Goal: Task Accomplishment & Management: Manage account settings

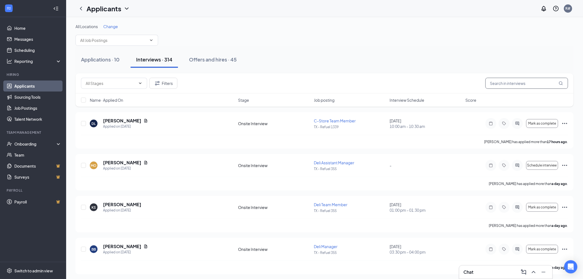
click at [512, 84] on input "text" at bounding box center [526, 83] width 83 height 11
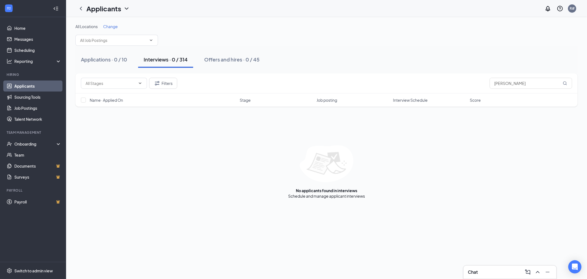
click at [177, 61] on div "Interviews · 0 / 314" at bounding box center [166, 59] width 44 height 7
drag, startPoint x: 520, startPoint y: 81, endPoint x: 462, endPoint y: 86, distance: 58.1
click at [462, 85] on div "Filters [PERSON_NAME]" at bounding box center [327, 83] width 492 height 11
drag, startPoint x: 517, startPoint y: 83, endPoint x: 462, endPoint y: 83, distance: 54.5
click at [463, 83] on div "Filters [PERSON_NAME]" at bounding box center [327, 83] width 492 height 11
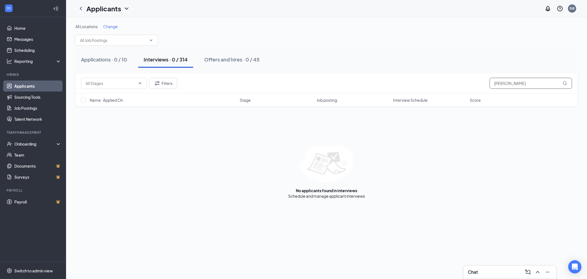
drag, startPoint x: 517, startPoint y: 86, endPoint x: 455, endPoint y: 82, distance: 61.8
click at [455, 82] on div "Filters [PERSON_NAME]" at bounding box center [327, 83] width 492 height 11
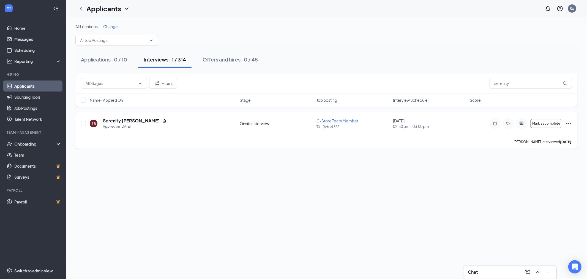
click at [569, 122] on icon "Ellipses" at bounding box center [569, 123] width 7 height 7
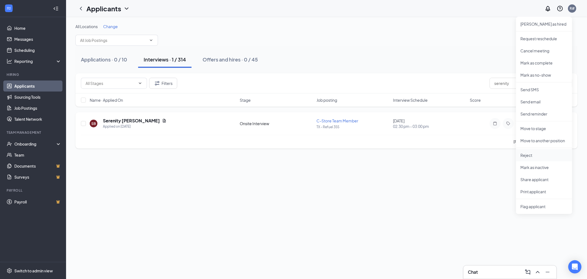
click at [529, 155] on p "Reject" at bounding box center [544, 155] width 47 height 6
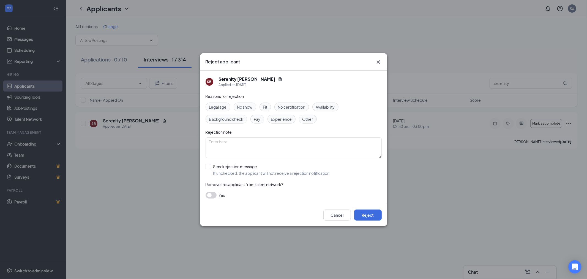
click at [263, 108] on div "Fit" at bounding box center [266, 106] width 12 height 9
click at [368, 213] on button "Reject" at bounding box center [368, 214] width 28 height 11
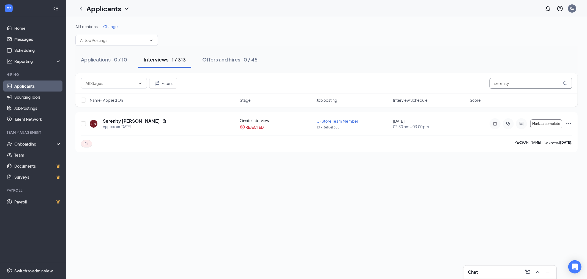
drag, startPoint x: 515, startPoint y: 84, endPoint x: 470, endPoint y: 80, distance: 45.1
click at [473, 78] on div "Filters serenity" at bounding box center [327, 83] width 492 height 11
click at [566, 123] on icon "Ellipses" at bounding box center [569, 123] width 7 height 7
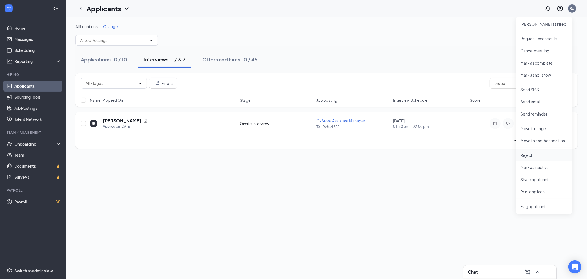
click at [522, 155] on p "Reject" at bounding box center [544, 155] width 47 height 6
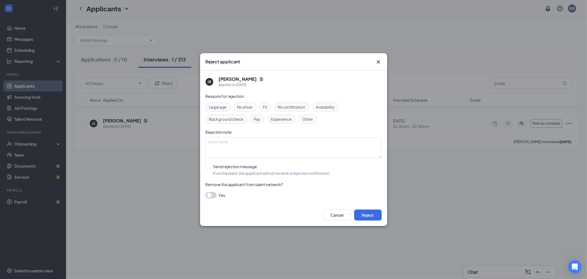
click at [263, 106] on div "Fit" at bounding box center [266, 106] width 12 height 9
click at [368, 216] on button "Reject" at bounding box center [368, 214] width 28 height 11
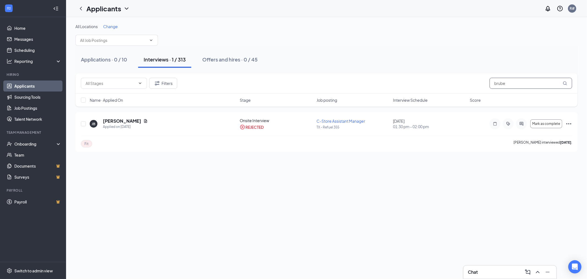
drag, startPoint x: 514, startPoint y: 84, endPoint x: 468, endPoint y: 82, distance: 46.0
click at [471, 81] on div "Filters brube" at bounding box center [327, 83] width 492 height 11
click at [572, 122] on icon "Ellipses" at bounding box center [569, 123] width 7 height 7
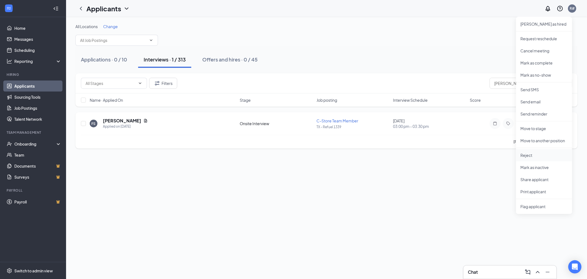
click at [530, 154] on p "Reject" at bounding box center [544, 155] width 47 height 6
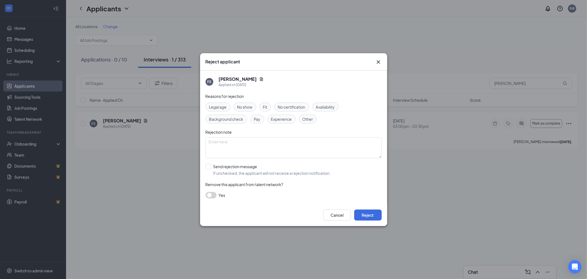
click at [259, 117] on span "Pay" at bounding box center [257, 119] width 7 height 6
click at [368, 215] on button "Reject" at bounding box center [368, 214] width 28 height 11
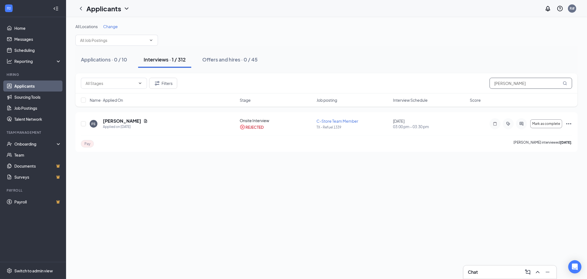
drag, startPoint x: 522, startPoint y: 83, endPoint x: 478, endPoint y: 83, distance: 44.3
click at [482, 83] on div "Filters [PERSON_NAME]" at bounding box center [327, 83] width 492 height 11
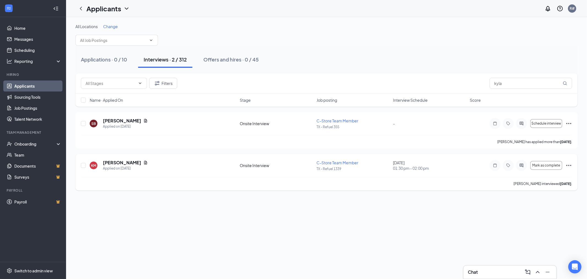
click at [570, 164] on icon "Ellipses" at bounding box center [569, 165] width 7 height 7
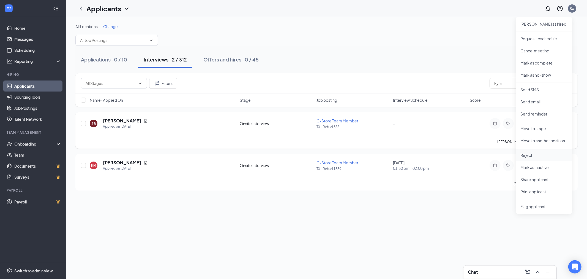
click at [528, 153] on p "Reject" at bounding box center [544, 155] width 47 height 6
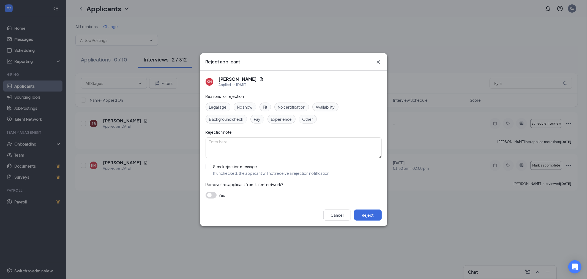
click at [328, 105] on span "Availability" at bounding box center [325, 107] width 19 height 6
click at [367, 214] on button "Reject" at bounding box center [368, 214] width 28 height 11
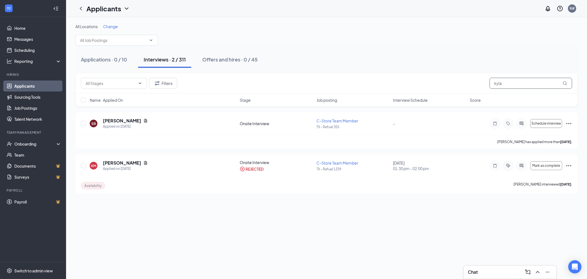
drag, startPoint x: 518, startPoint y: 84, endPoint x: 459, endPoint y: 82, distance: 58.9
click at [461, 79] on div "Filters kyla" at bounding box center [327, 83] width 492 height 11
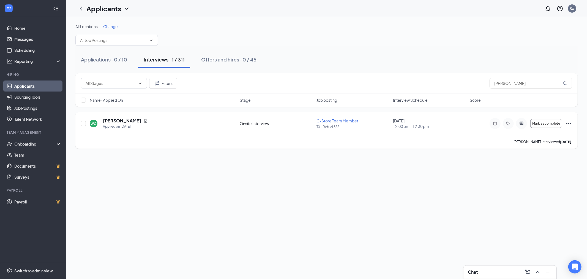
click at [568, 123] on icon "Ellipses" at bounding box center [569, 123] width 7 height 7
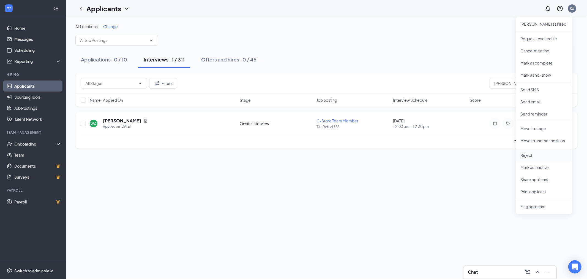
click at [531, 156] on p "Reject" at bounding box center [544, 155] width 47 height 6
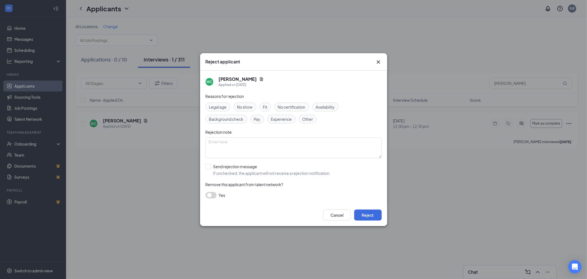
click at [277, 120] on span "Experience" at bounding box center [281, 119] width 21 height 6
click at [258, 121] on span "Pay" at bounding box center [257, 119] width 7 height 6
click at [369, 216] on button "Reject" at bounding box center [368, 214] width 28 height 11
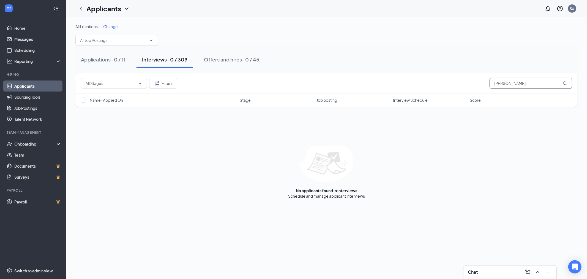
drag, startPoint x: 515, startPoint y: 85, endPoint x: 471, endPoint y: 80, distance: 44.1
click at [474, 80] on div "Filters [PERSON_NAME]" at bounding box center [327, 83] width 492 height 11
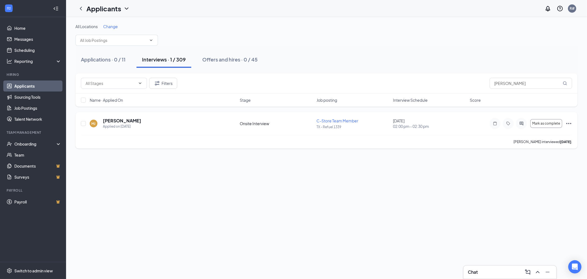
click at [569, 123] on icon "Ellipses" at bounding box center [569, 123] width 5 height 1
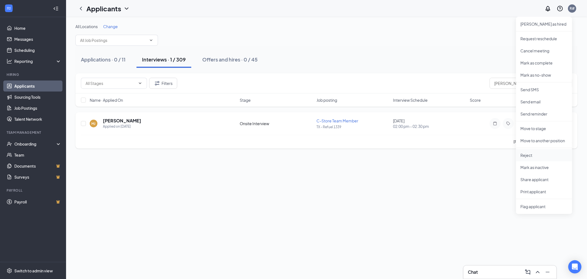
click at [531, 155] on p "Reject" at bounding box center [544, 155] width 47 height 6
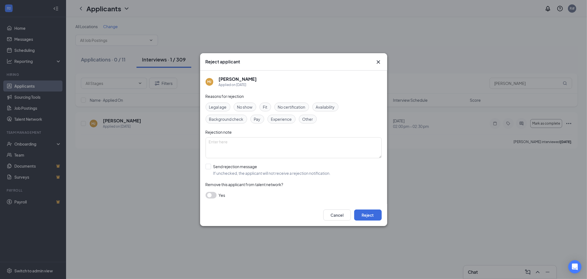
click at [332, 108] on span "Availability" at bounding box center [325, 107] width 19 height 6
click at [368, 217] on button "Reject" at bounding box center [368, 214] width 28 height 11
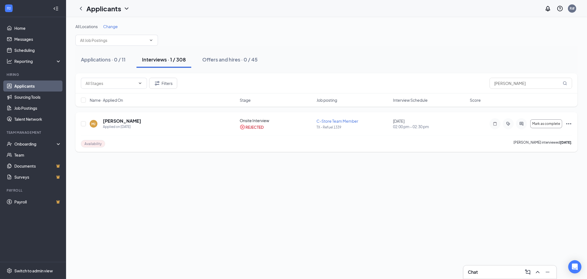
click at [569, 123] on icon "Ellipses" at bounding box center [569, 123] width 7 height 7
click at [419, 147] on div "Availability [PERSON_NAME] interviewed [DATE] ." at bounding box center [327, 143] width 492 height 17
drag, startPoint x: 518, startPoint y: 84, endPoint x: 459, endPoint y: 80, distance: 59.0
click at [461, 80] on div "Filters [PERSON_NAME]" at bounding box center [327, 83] width 492 height 11
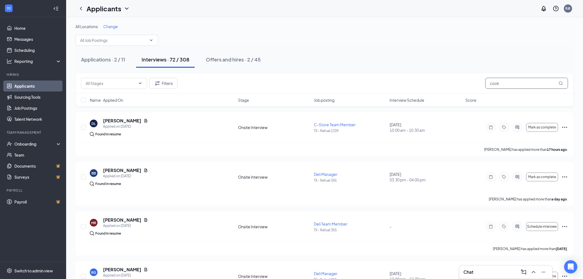
drag, startPoint x: 510, startPoint y: 82, endPoint x: 392, endPoint y: 91, distance: 118.0
click at [396, 90] on div "Filters cook" at bounding box center [324, 83] width 498 height 20
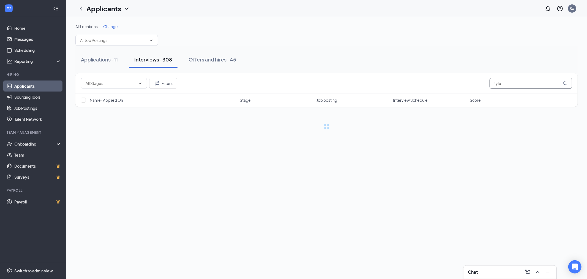
type input "[PERSON_NAME]"
